Goal: Transaction & Acquisition: Subscribe to service/newsletter

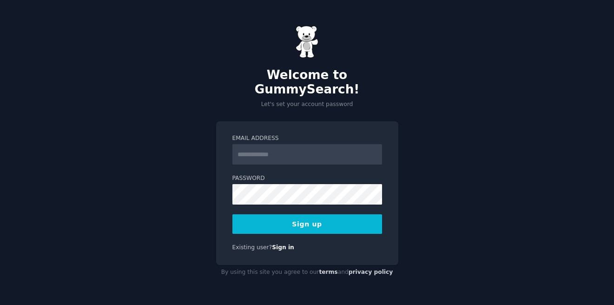
click at [298, 144] on input "Email Address" at bounding box center [307, 154] width 150 height 20
click at [278, 146] on input "Email Address" at bounding box center [307, 154] width 150 height 20
type input "**********"
click at [300, 216] on button "Sign up" at bounding box center [307, 224] width 150 height 20
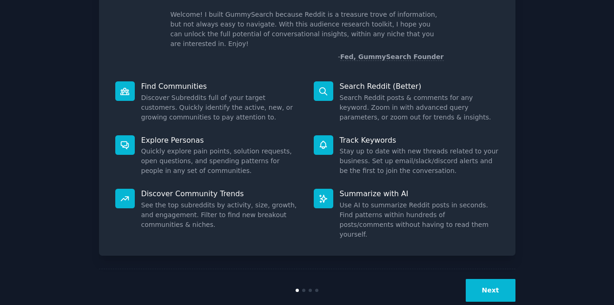
click at [492, 279] on button "Next" at bounding box center [491, 290] width 50 height 23
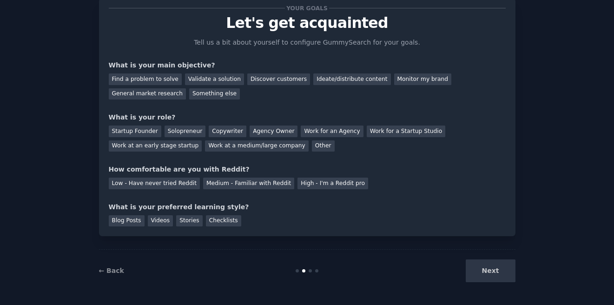
scroll to position [28, 0]
click at [137, 74] on div "Find a problem to solve" at bounding box center [145, 79] width 73 height 12
drag, startPoint x: 230, startPoint y: 86, endPoint x: 216, endPoint y: 81, distance: 14.3
click at [223, 83] on div "Find a problem to solve Validate a solution Discover customers Ideate/distribut…" at bounding box center [307, 84] width 397 height 29
click at [212, 80] on div "Validate a solution" at bounding box center [214, 79] width 59 height 12
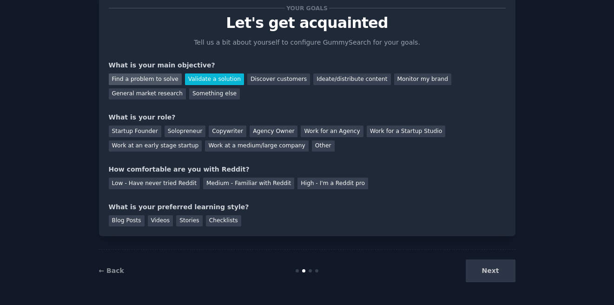
click at [133, 77] on div "Find a problem to solve" at bounding box center [145, 79] width 73 height 12
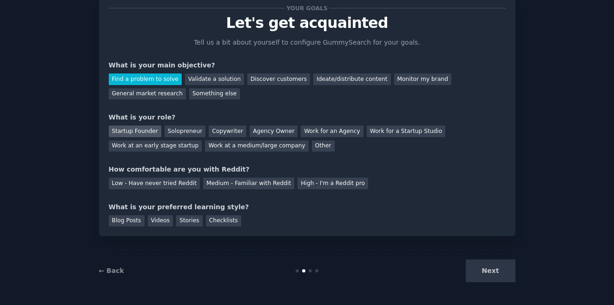
click at [136, 133] on div "Startup Founder" at bounding box center [135, 132] width 53 height 12
click at [153, 186] on div "Low - Have never tried Reddit" at bounding box center [154, 184] width 91 height 12
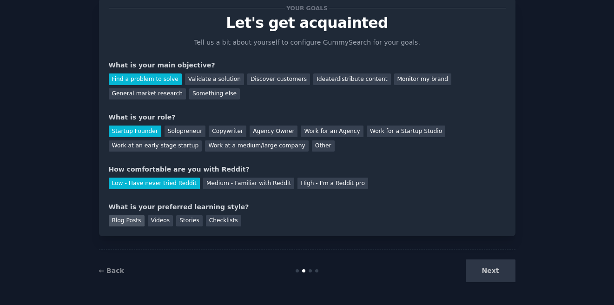
click at [118, 224] on div "Blog Posts" at bounding box center [127, 221] width 36 height 12
click at [481, 270] on button "Next" at bounding box center [491, 270] width 50 height 23
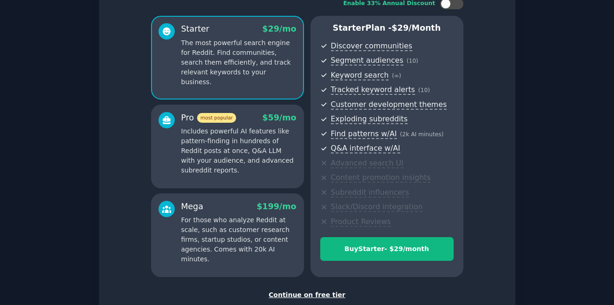
scroll to position [128, 0]
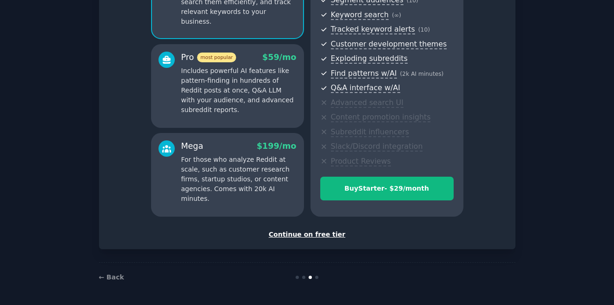
click at [314, 231] on div "Continue on free tier" at bounding box center [307, 235] width 397 height 10
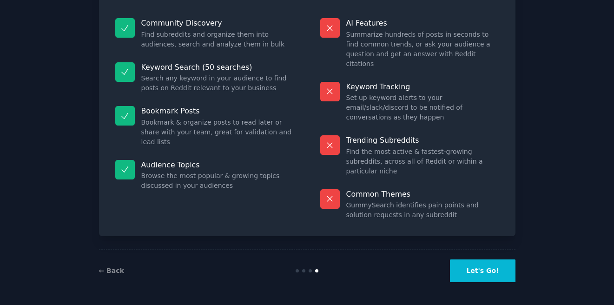
scroll to position [57, 0]
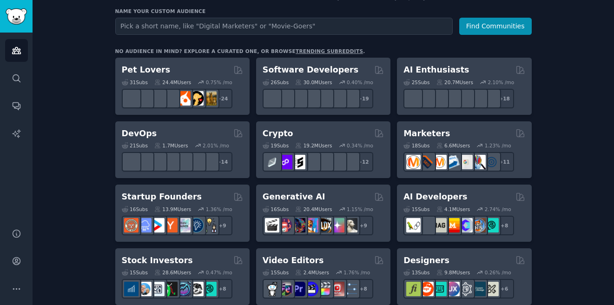
scroll to position [155, 0]
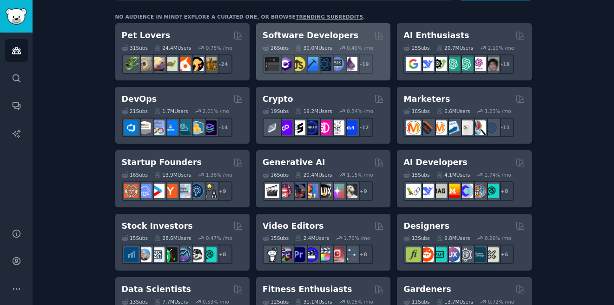
click at [335, 35] on h2 "Software Developers" at bounding box center [311, 36] width 96 height 12
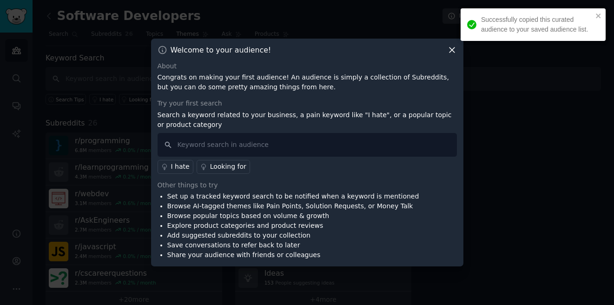
click at [171, 37] on div at bounding box center [307, 152] width 614 height 305
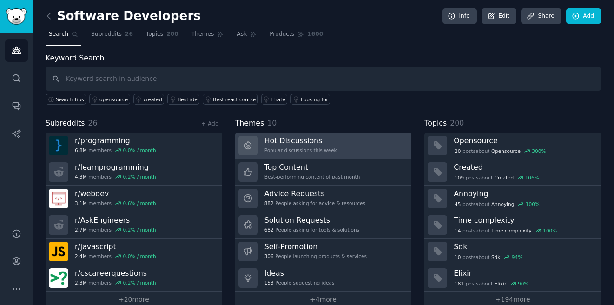
click at [287, 150] on div "Popular discussions this week" at bounding box center [301, 150] width 73 height 7
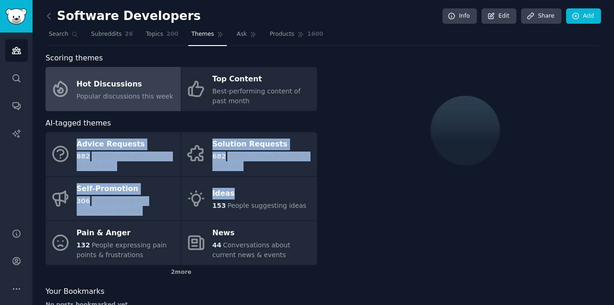
drag, startPoint x: 236, startPoint y: 192, endPoint x: -13, endPoint y: 65, distance: 279.2
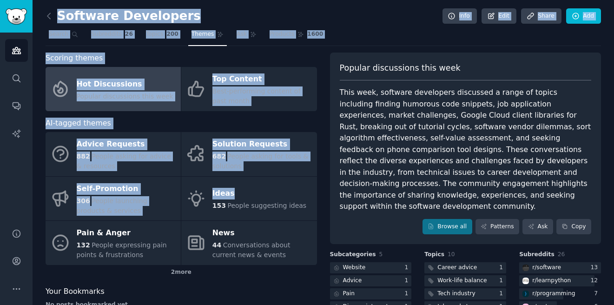
click at [340, 19] on div "Software Developers Info Edit Share Add" at bounding box center [324, 17] width 556 height 19
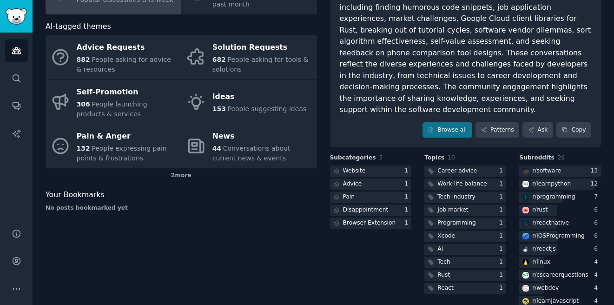
scroll to position [65, 0]
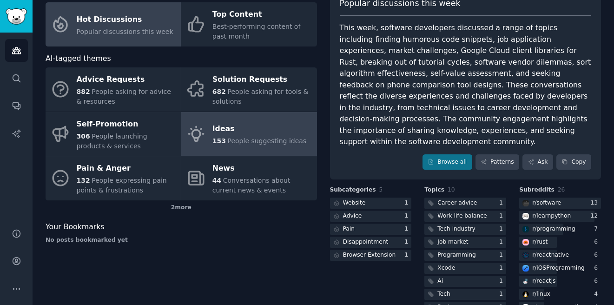
click at [244, 148] on link "Ideas 153 People suggesting ideas" at bounding box center [248, 134] width 135 height 44
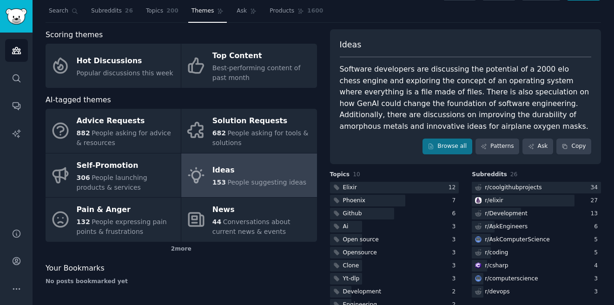
scroll to position [43, 0]
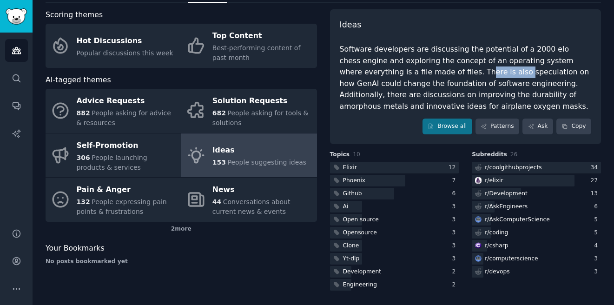
drag, startPoint x: 399, startPoint y: 74, endPoint x: 429, endPoint y: 73, distance: 29.8
click at [429, 73] on div "Software developers are discussing the potential of a 2000 elo chess engine and…" at bounding box center [466, 78] width 252 height 68
click at [471, 83] on div "Software developers are discussing the potential of a 2000 elo chess engine and…" at bounding box center [466, 78] width 252 height 68
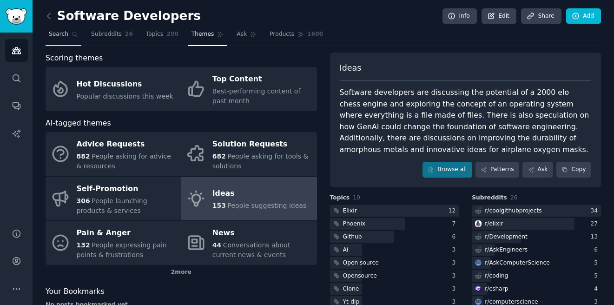
click at [64, 32] on span "Search" at bounding box center [59, 34] width 20 height 8
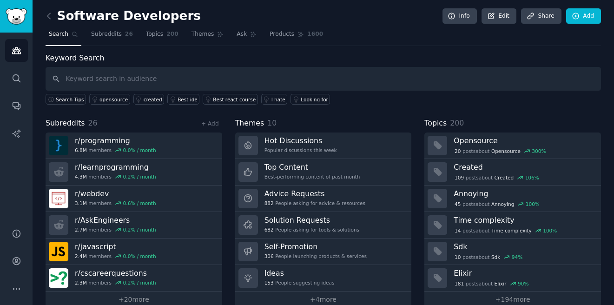
click at [140, 91] on div "Search Tips opensource created Best ide Best react course I hate Looking for" at bounding box center [324, 98] width 556 height 14
click at [146, 84] on input "text" at bounding box center [324, 79] width 556 height 24
type input "payments"
